Goal: Task Accomplishment & Management: Manage account settings

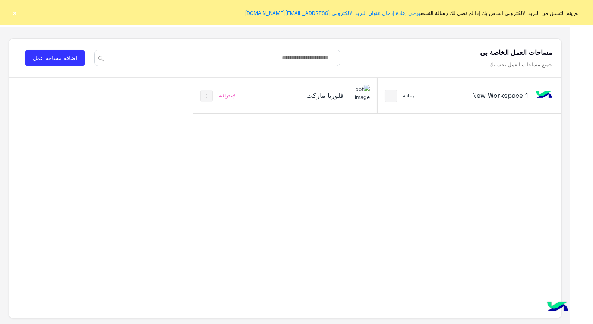
click at [413, 95] on div "مجانية" at bounding box center [410, 96] width 12 height 6
drag, startPoint x: 413, startPoint y: 95, endPoint x: 454, endPoint y: 90, distance: 41.0
click at [454, 90] on div "New Workspace 1" at bounding box center [503, 96] width 102 height 22
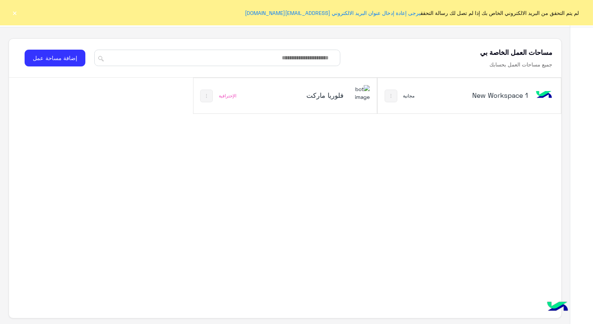
click at [499, 99] on h5 "New Workspace 1" at bounding box center [497, 95] width 61 height 9
drag, startPoint x: 499, startPoint y: 99, endPoint x: 472, endPoint y: 102, distance: 27.4
click at [472, 102] on div "New Workspace 1" at bounding box center [503, 96] width 102 height 22
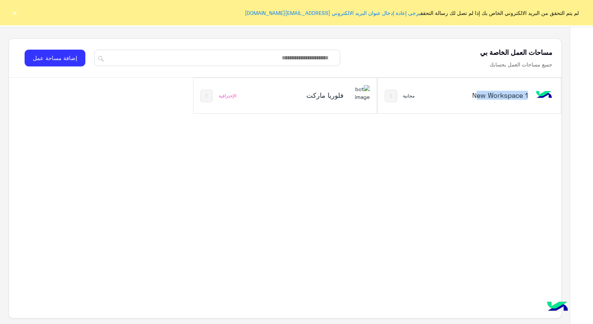
click at [472, 102] on div "New Workspace 1" at bounding box center [503, 96] width 102 height 22
drag, startPoint x: 472, startPoint y: 102, endPoint x: 390, endPoint y: 100, distance: 81.4
click at [390, 100] on button at bounding box center [391, 96] width 13 height 13
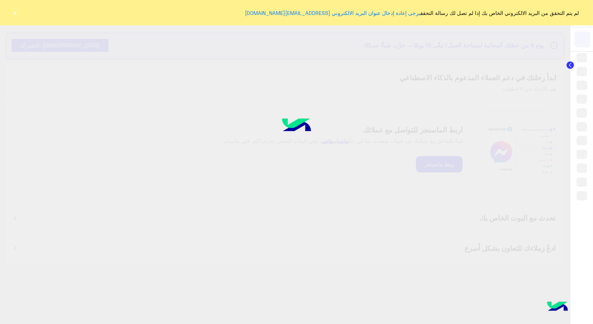
click at [445, 102] on div at bounding box center [296, 162] width 593 height 324
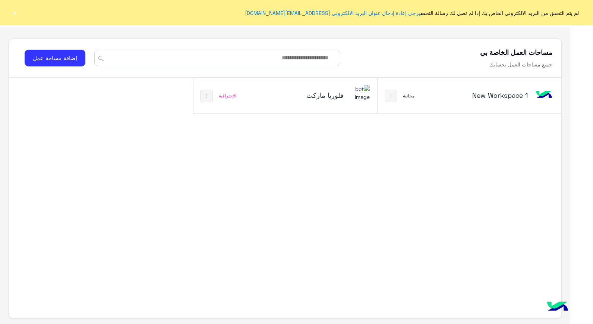
click at [342, 102] on div "فلوريا ماركت" at bounding box center [319, 96] width 102 height 22
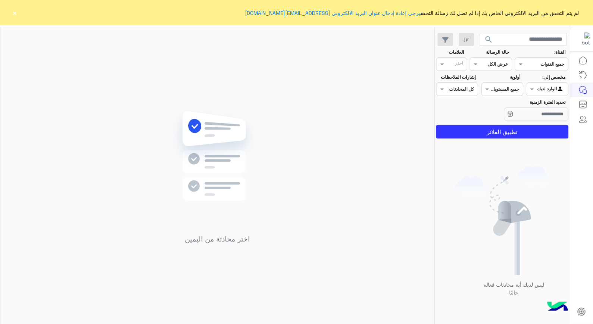
click at [258, 73] on div "اختر محادثة من اليمين" at bounding box center [217, 177] width 434 height 300
click at [380, 105] on div "اختر محادثة من اليمين" at bounding box center [217, 177] width 434 height 300
click at [14, 14] on button "×" at bounding box center [14, 12] width 7 height 7
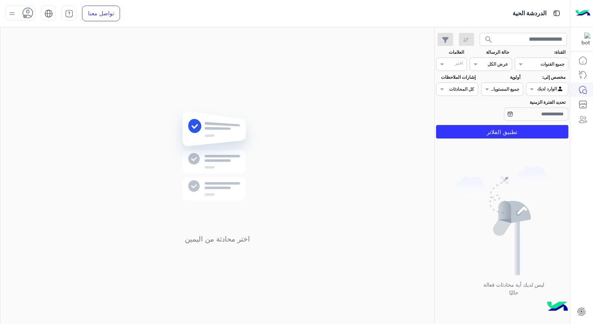
click at [29, 11] on use at bounding box center [28, 12] width 11 height 11
click at [43, 165] on div "تسجيل الخروج" at bounding box center [52, 165] width 93 height 20
click at [65, 165] on link "تسجيل الخروج" at bounding box center [67, 165] width 32 height 6
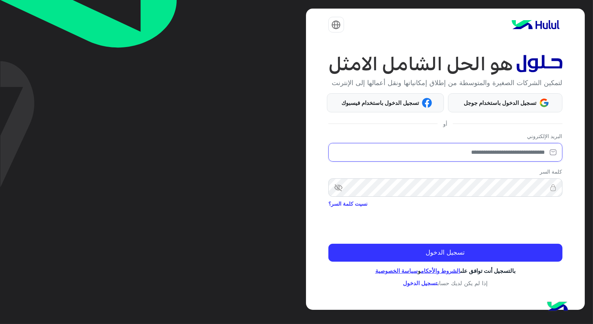
click at [511, 158] on input "email" at bounding box center [446, 152] width 234 height 19
type input "**********"
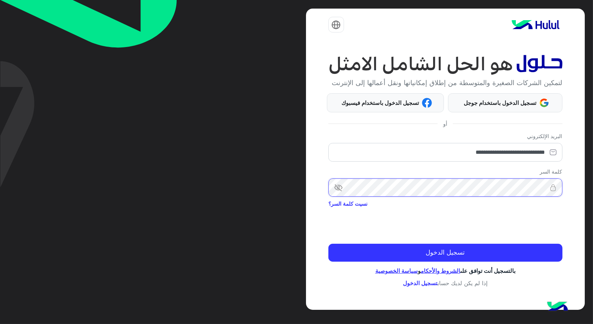
click at [329, 244] on button "تسجيل الدخول" at bounding box center [446, 253] width 234 height 18
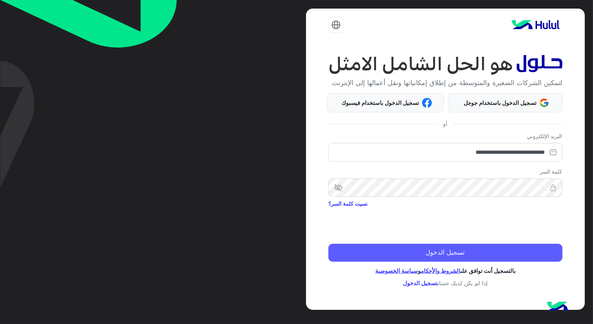
click at [536, 260] on button "تسجيل الدخول" at bounding box center [446, 253] width 234 height 18
